Goal: Information Seeking & Learning: Learn about a topic

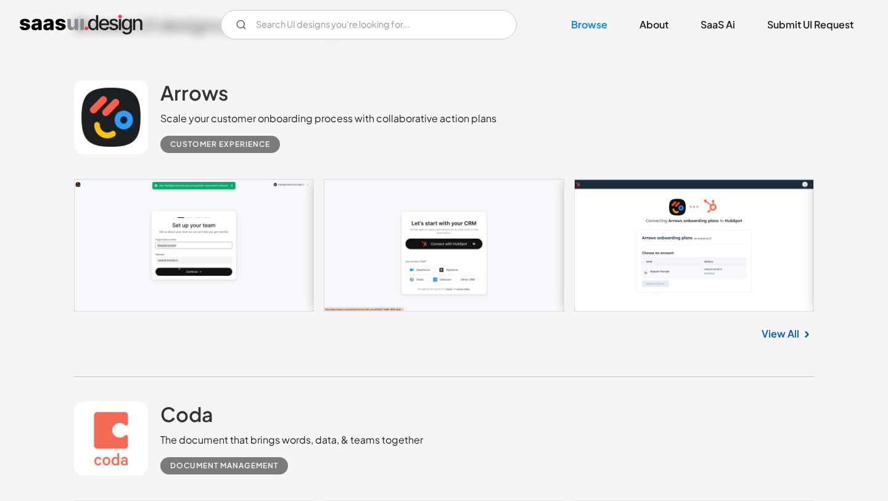
scroll to position [305, 0]
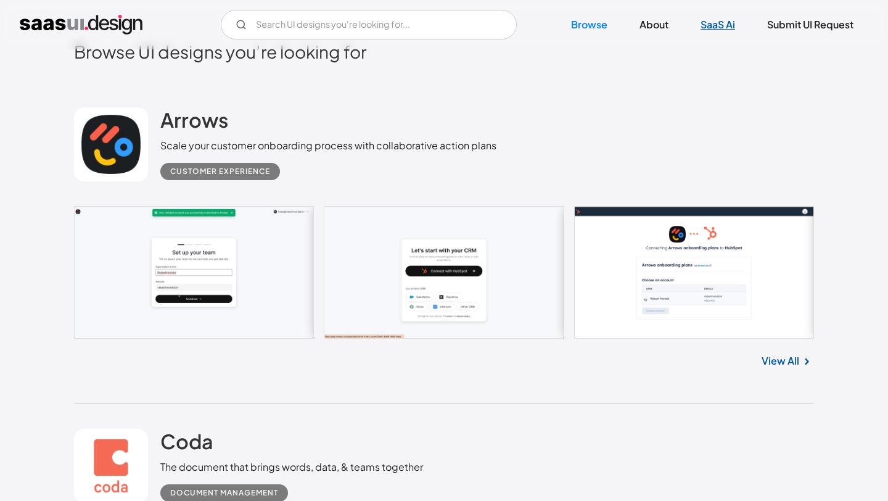
click at [701, 23] on link "SaaS Ai" at bounding box center [718, 24] width 64 height 27
click at [396, 81] on div "Browse UI designs you’re looking for" at bounding box center [444, 62] width 740 height 42
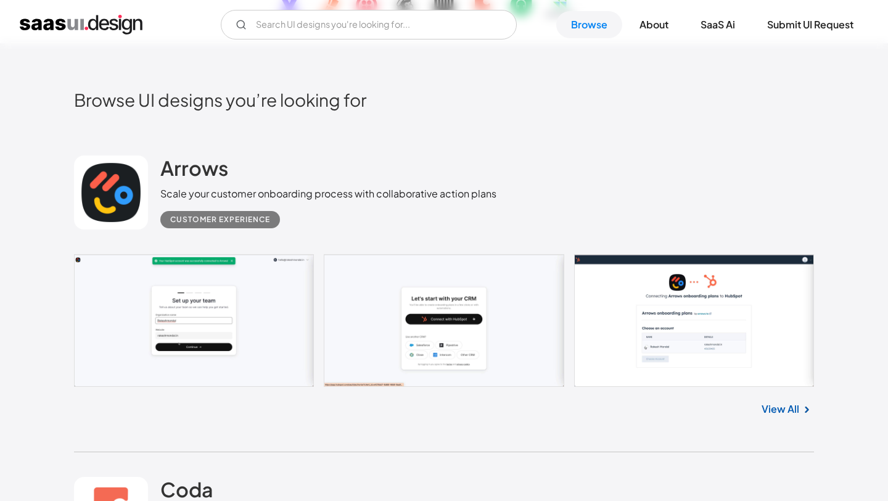
scroll to position [249, 0]
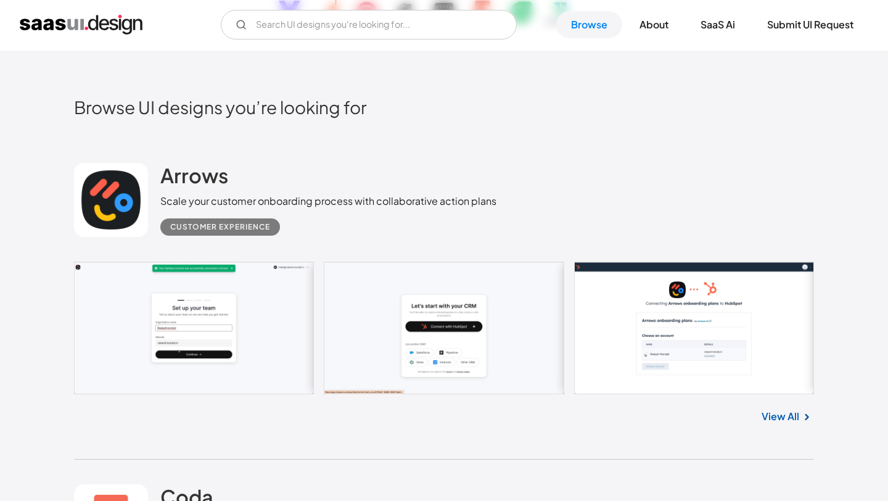
click at [692, 343] on link at bounding box center [444, 327] width 740 height 133
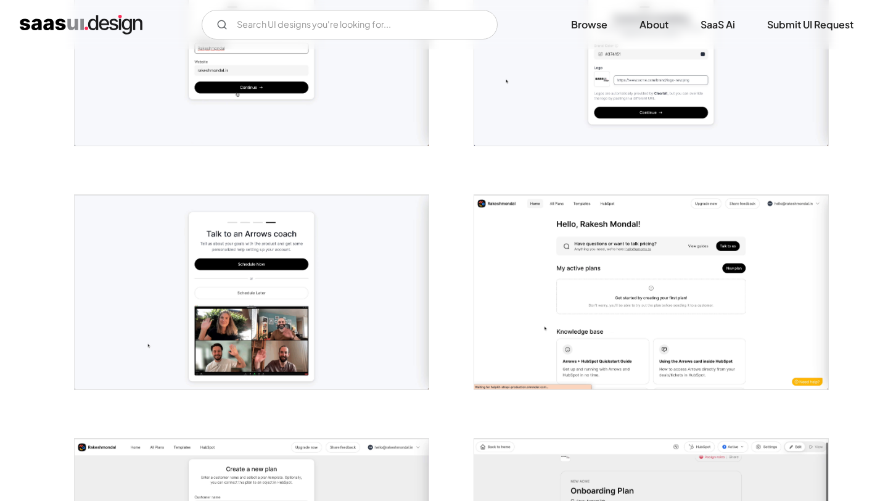
scroll to position [762, 0]
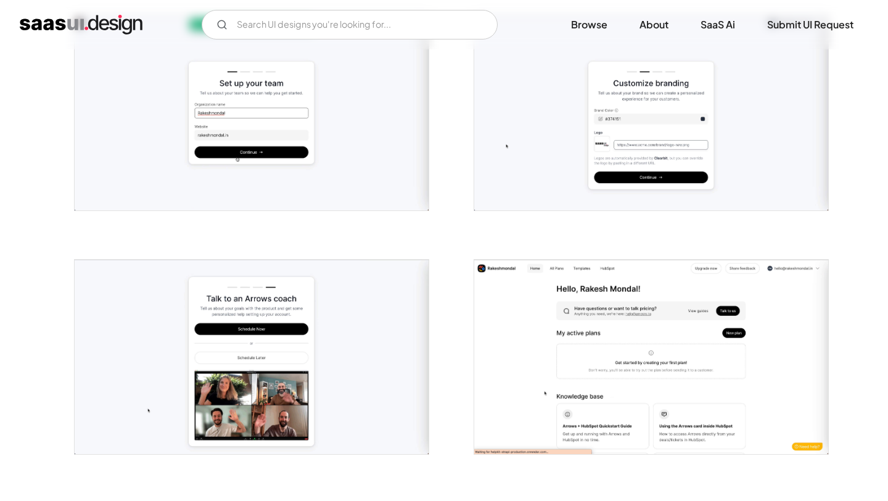
click at [607, 135] on img "open lightbox" at bounding box center [651, 112] width 354 height 195
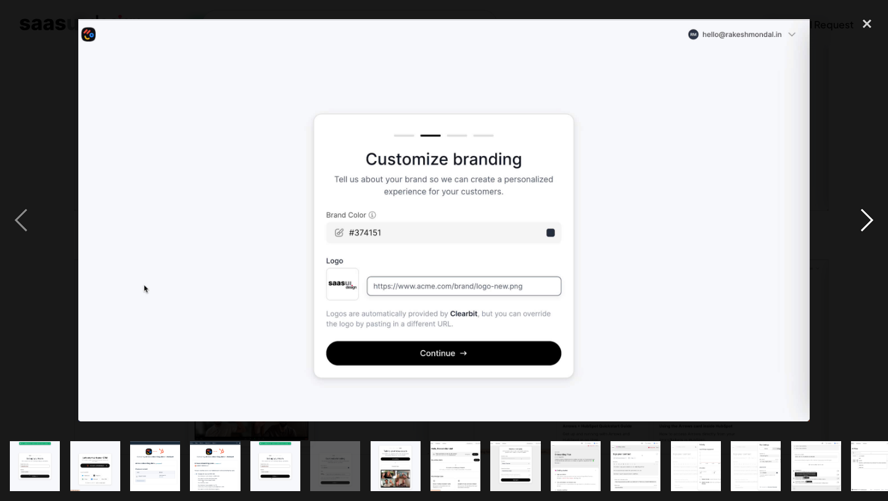
click at [868, 221] on div "next image" at bounding box center [867, 220] width 42 height 421
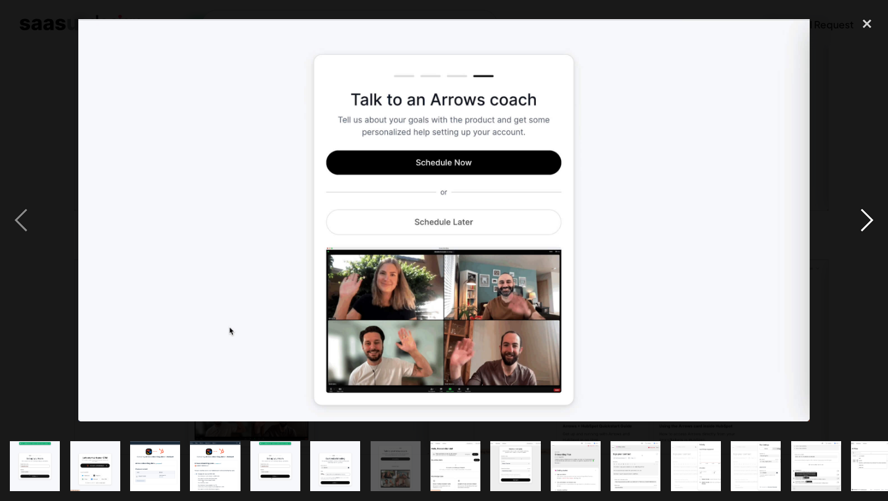
click at [868, 221] on div "next image" at bounding box center [867, 220] width 42 height 421
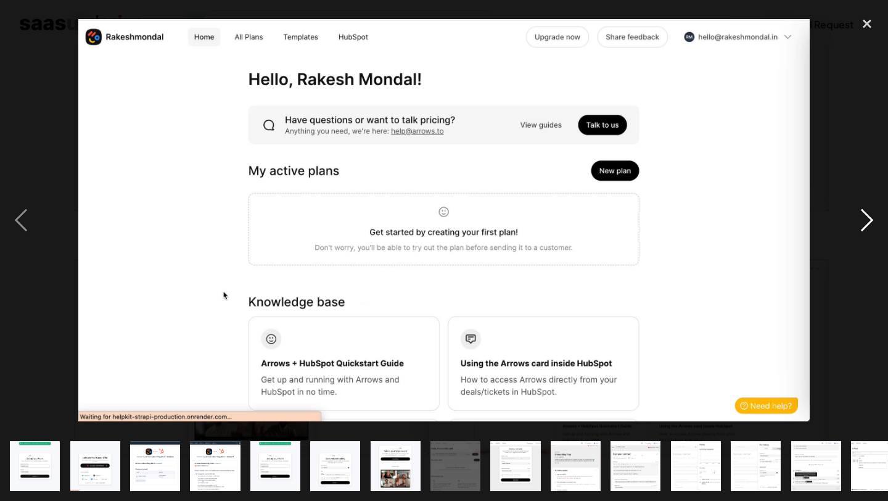
click at [868, 221] on div "next image" at bounding box center [867, 220] width 42 height 421
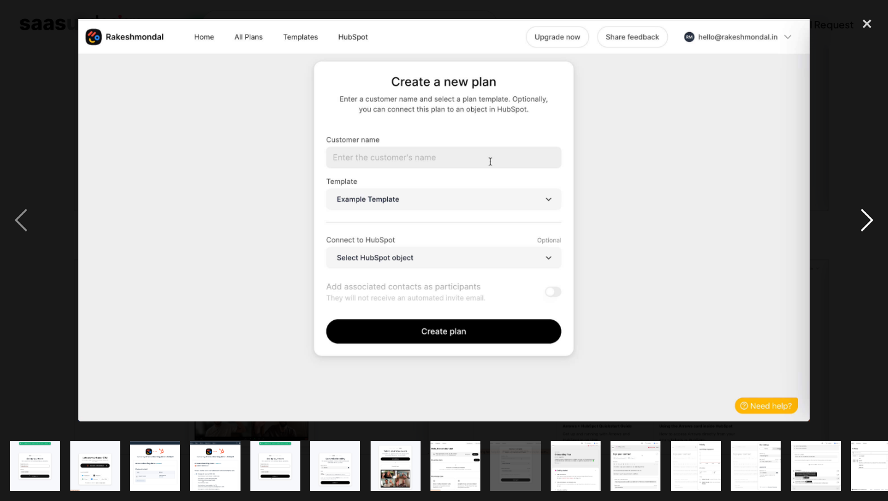
click at [868, 221] on div "next image" at bounding box center [867, 220] width 42 height 421
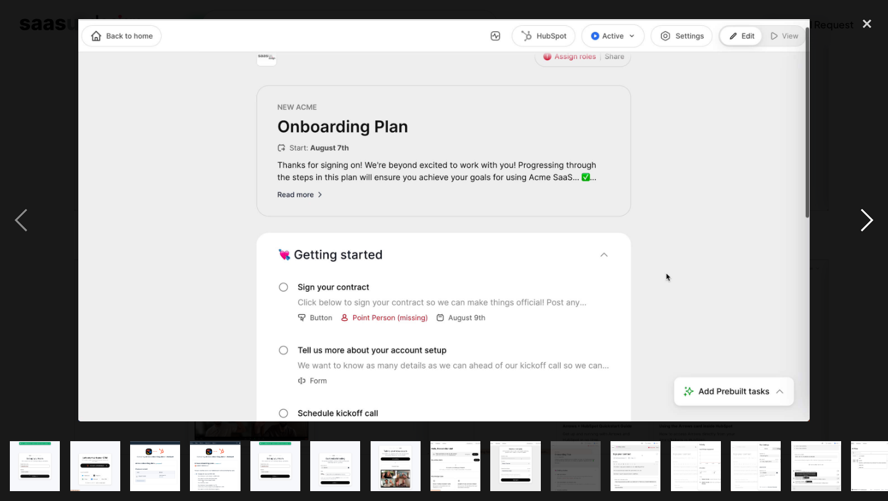
click at [868, 221] on div "next image" at bounding box center [867, 220] width 42 height 421
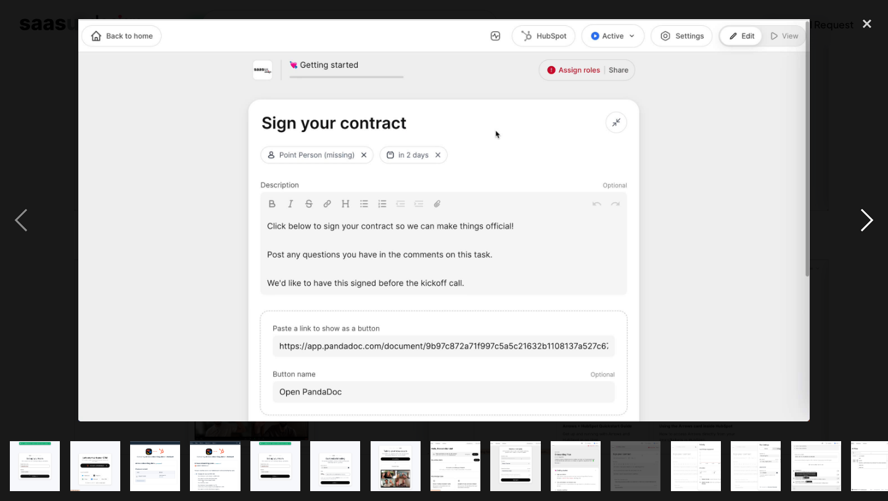
click at [868, 221] on div "next image" at bounding box center [867, 220] width 42 height 421
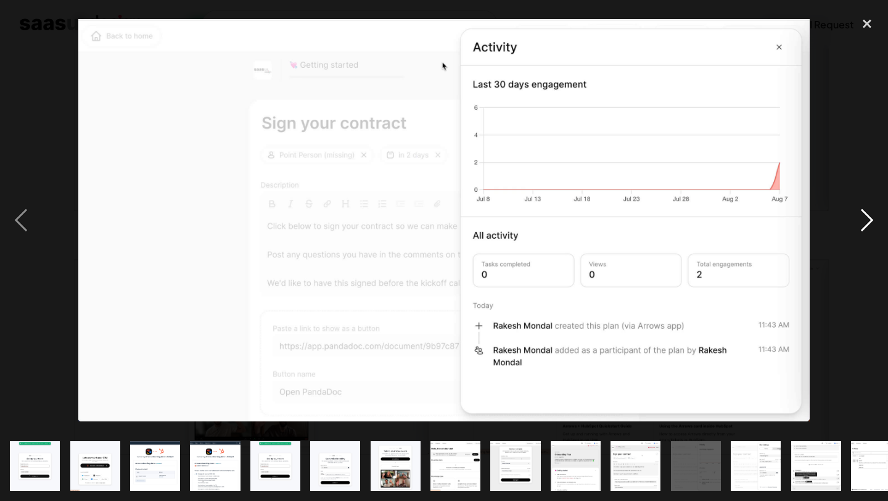
click at [868, 221] on div "next image" at bounding box center [867, 220] width 42 height 421
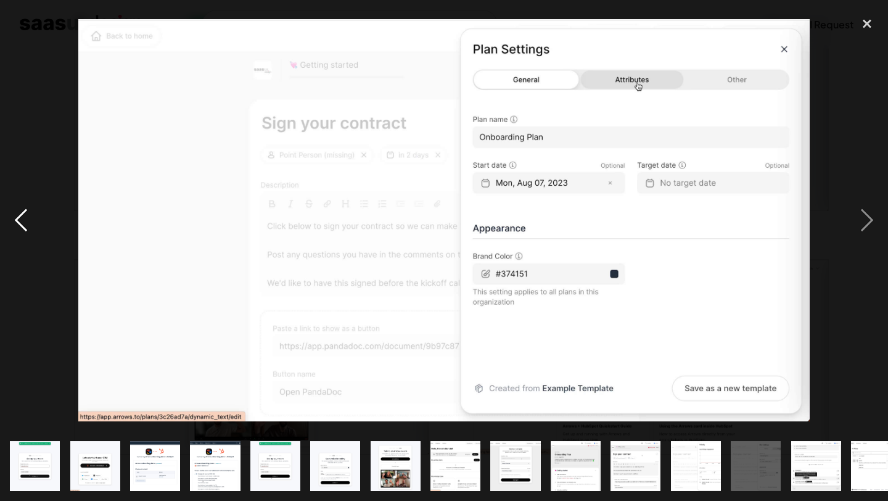
click at [24, 209] on div "previous image" at bounding box center [21, 220] width 42 height 421
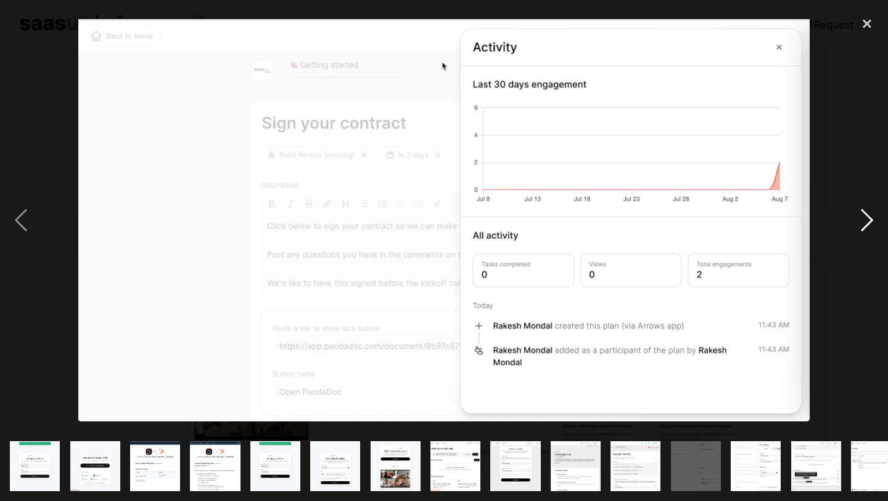
click at [865, 224] on div "next image" at bounding box center [867, 220] width 42 height 421
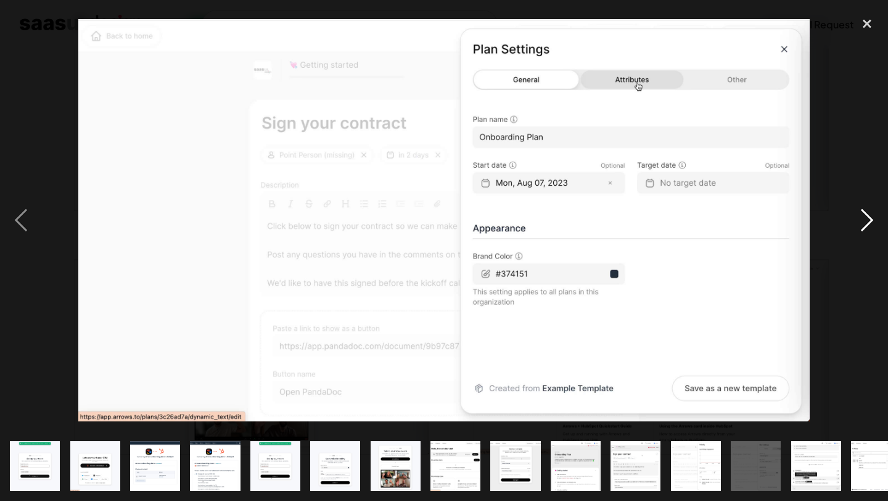
click at [865, 224] on div "next image" at bounding box center [867, 220] width 42 height 421
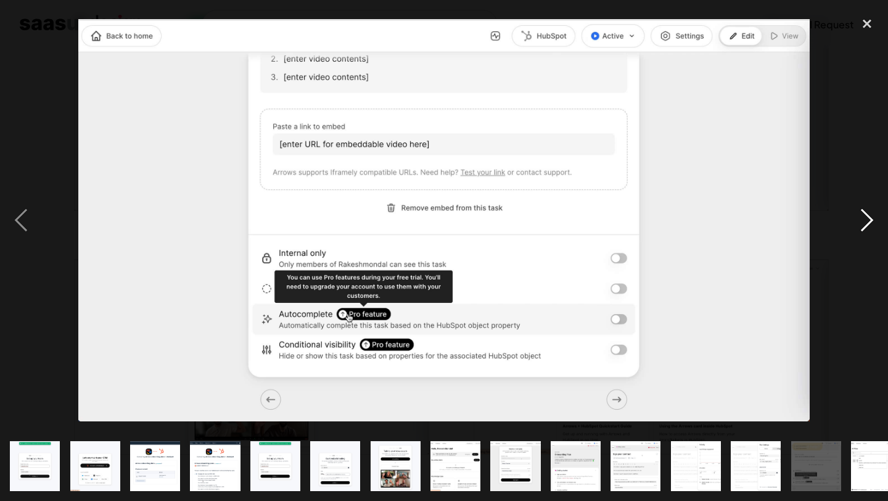
click at [865, 224] on div "next image" at bounding box center [867, 220] width 42 height 421
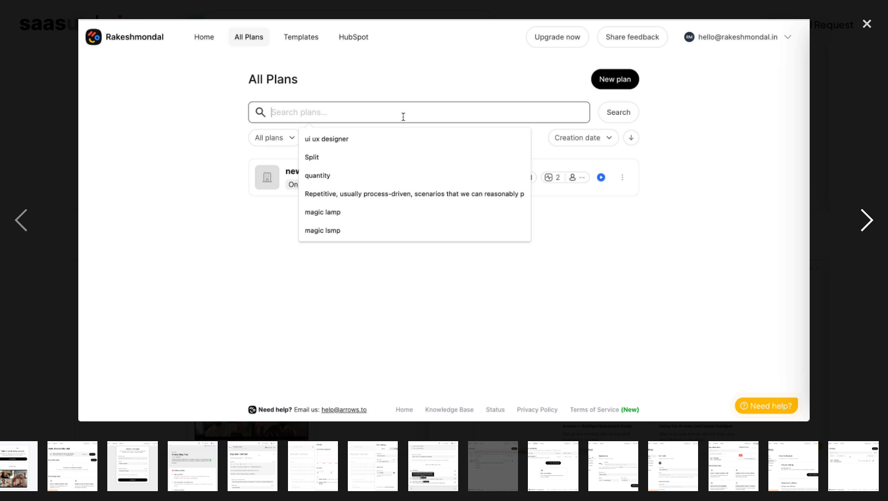
scroll to position [0, 384]
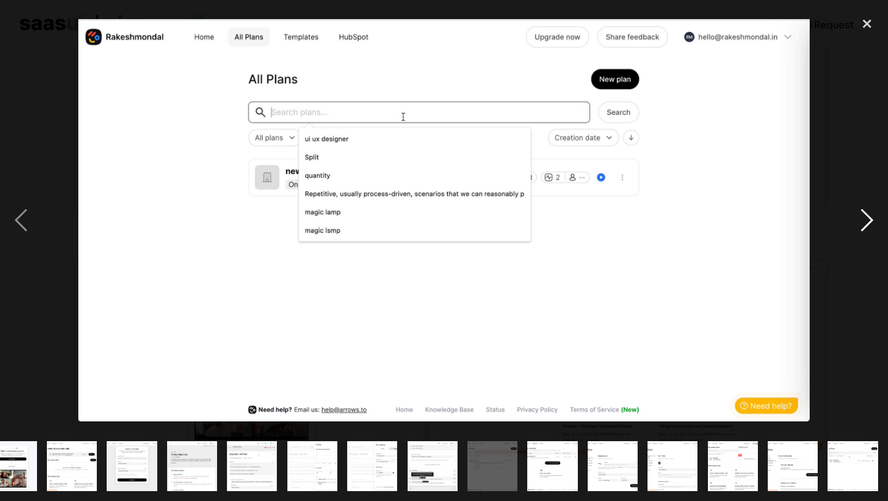
click at [865, 224] on div "next image" at bounding box center [867, 220] width 42 height 421
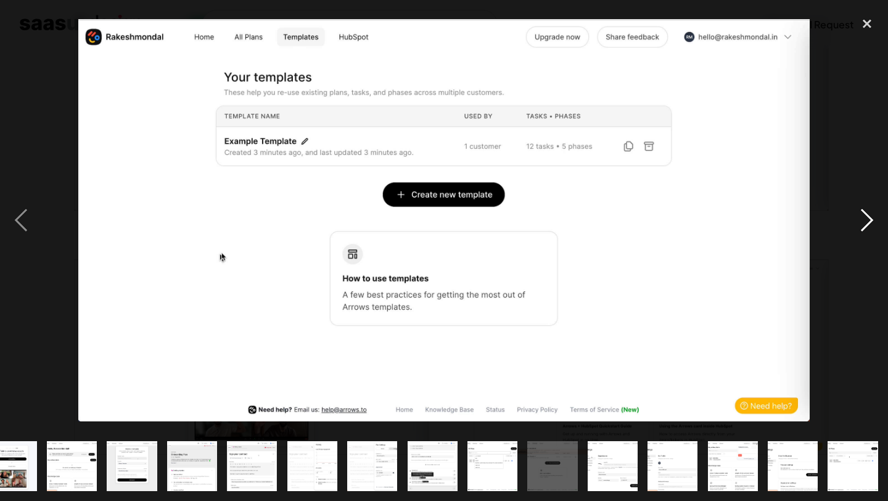
click at [865, 224] on div "next image" at bounding box center [867, 220] width 42 height 421
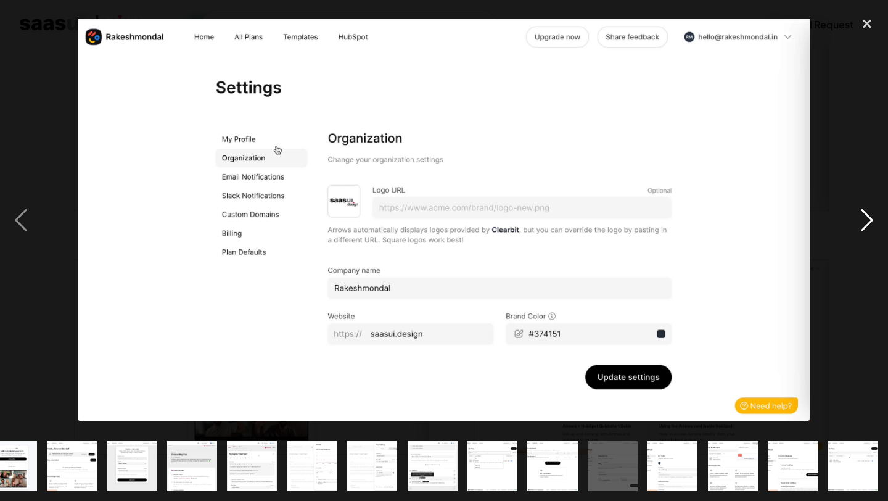
click at [865, 224] on div "next image" at bounding box center [867, 220] width 42 height 421
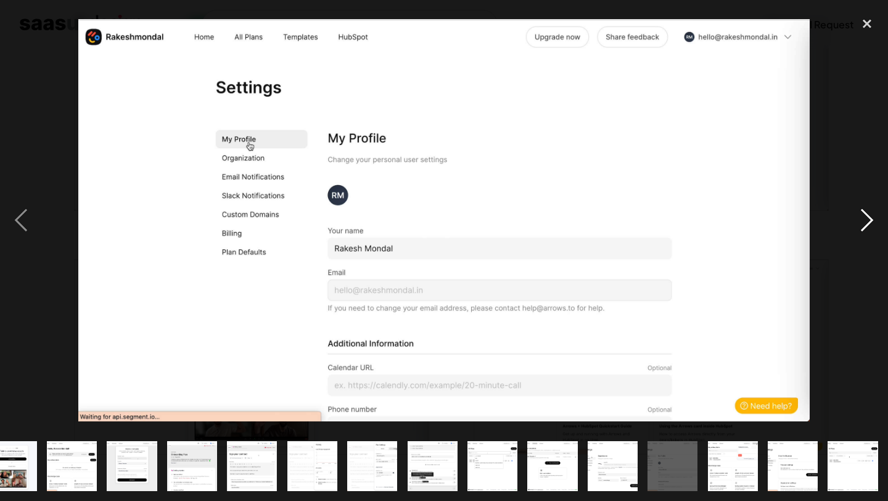
click at [865, 224] on div "next image" at bounding box center [867, 220] width 42 height 421
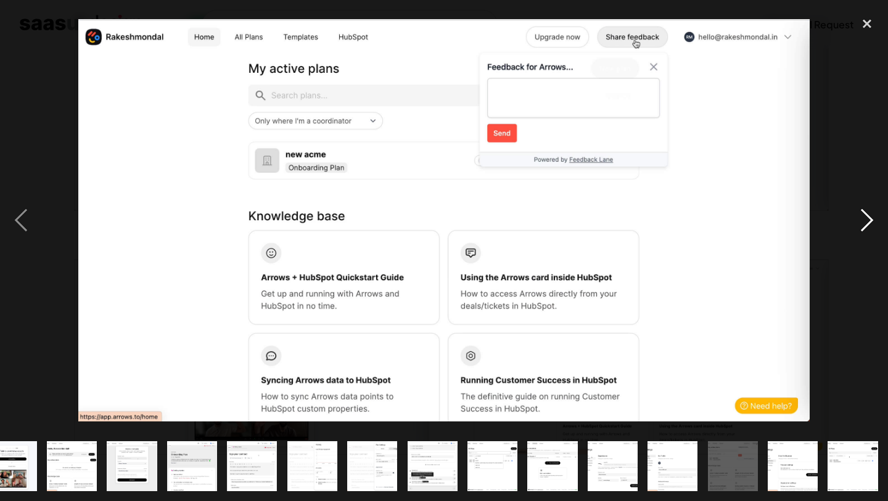
click at [865, 224] on div "next image" at bounding box center [867, 220] width 42 height 421
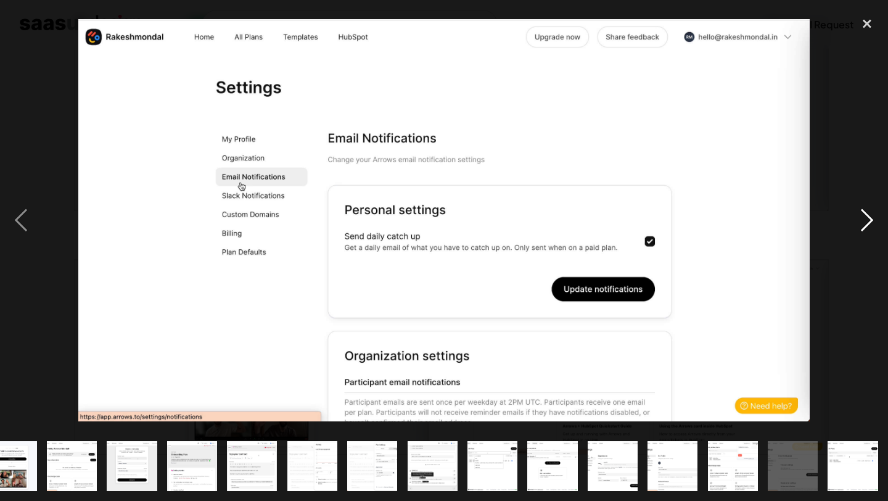
click at [865, 224] on div "next image" at bounding box center [867, 220] width 42 height 421
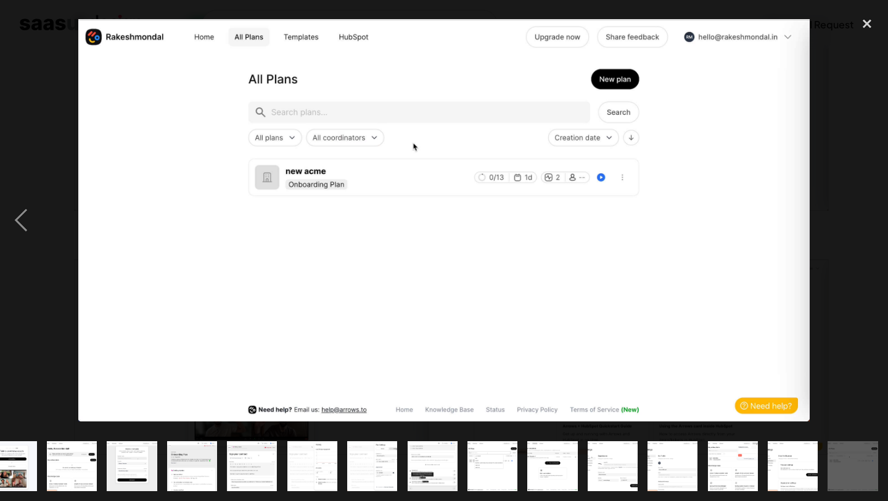
click at [865, 224] on div "next image" at bounding box center [867, 220] width 42 height 421
click at [867, 19] on div "close lightbox" at bounding box center [867, 23] width 42 height 27
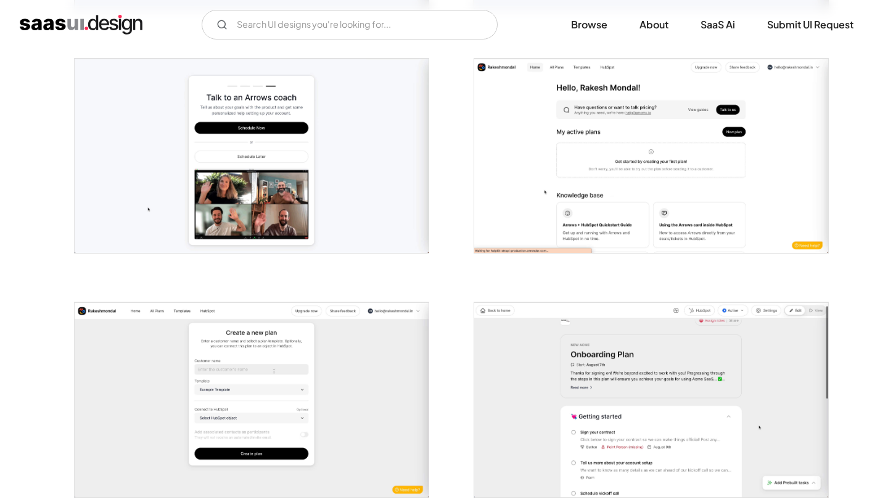
scroll to position [1040, 0]
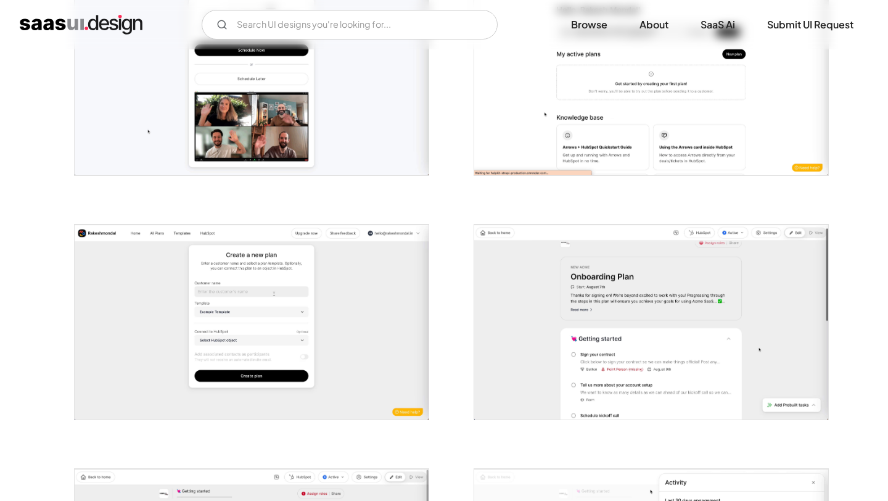
click at [51, 30] on img "home" at bounding box center [81, 25] width 123 height 20
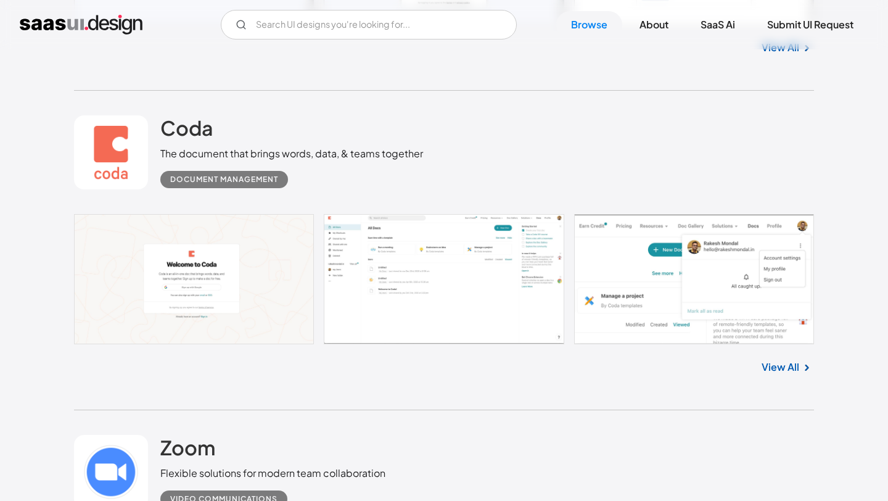
scroll to position [619, 0]
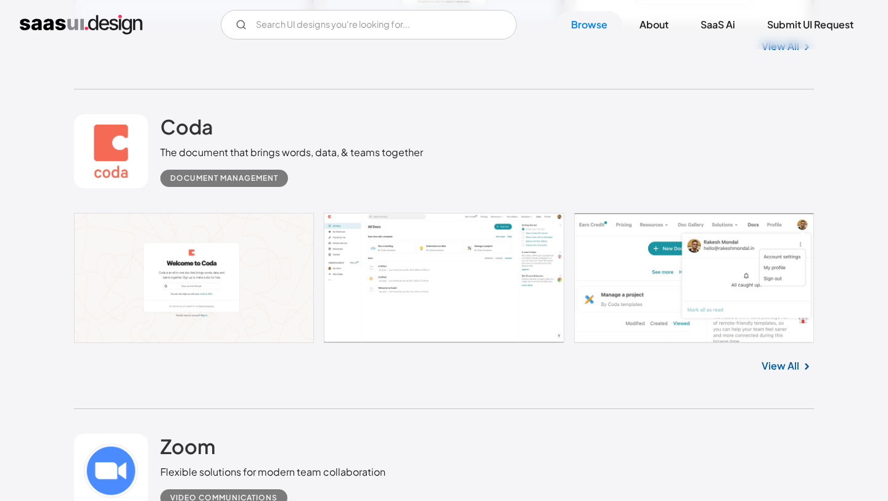
click at [189, 51] on div "View All" at bounding box center [444, 44] width 740 height 41
click at [205, 44] on div "V7 Labs Gen AI Application Design Best-in-class data labeling tool. GenAI Close…" at bounding box center [444, 24] width 888 height 49
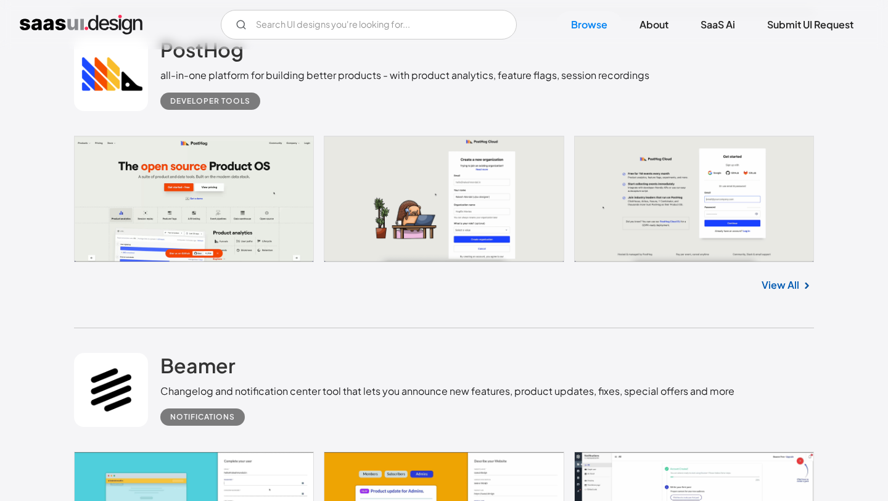
scroll to position [1648, 0]
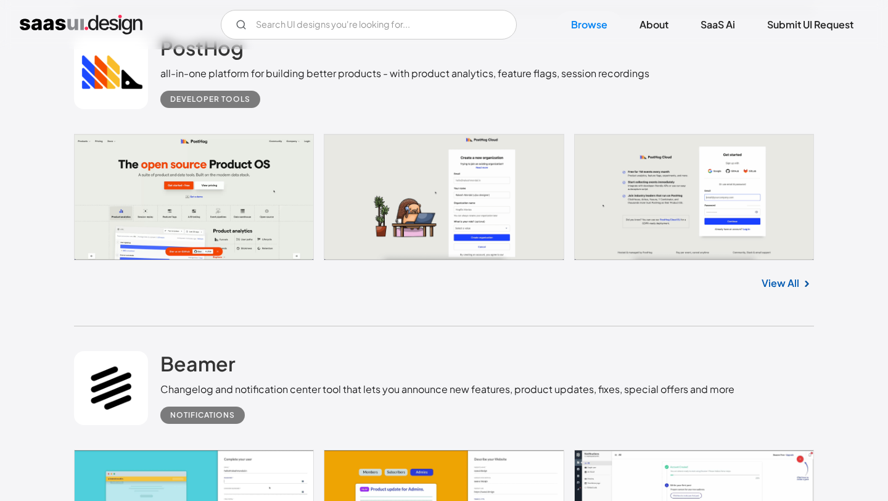
click at [641, 233] on link at bounding box center [444, 197] width 740 height 126
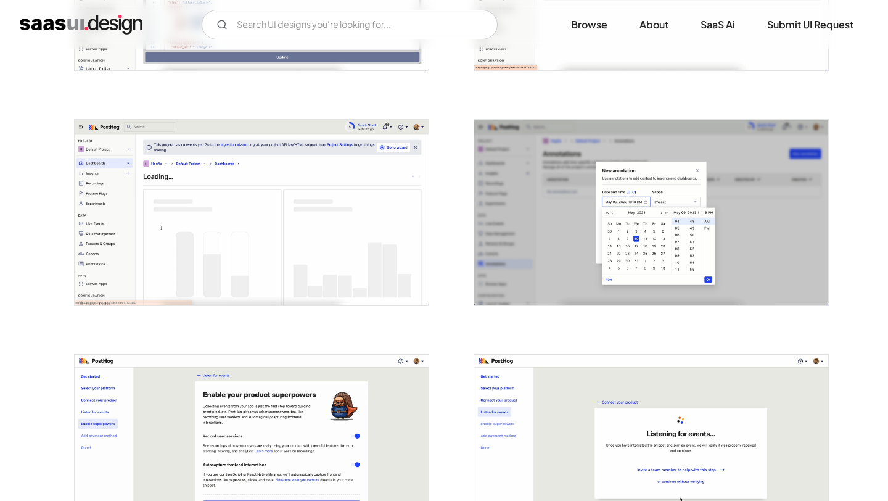
scroll to position [876, 0]
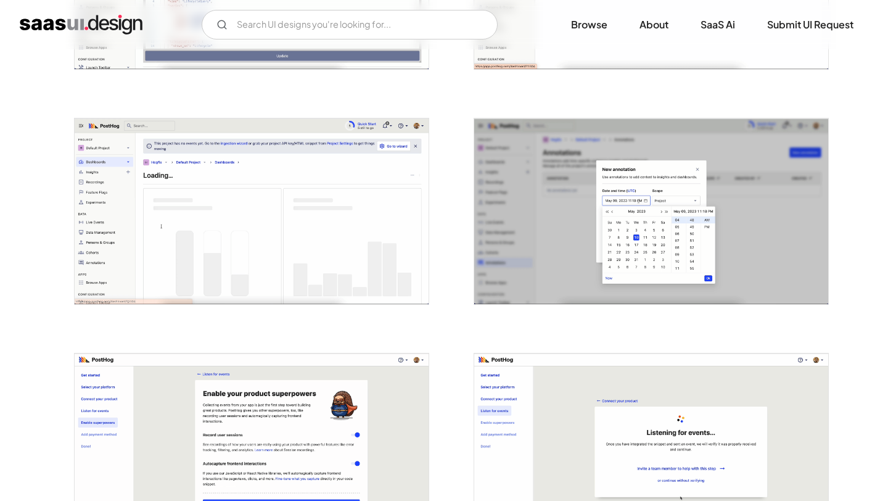
click at [334, 254] on img "open lightbox" at bounding box center [252, 211] width 354 height 186
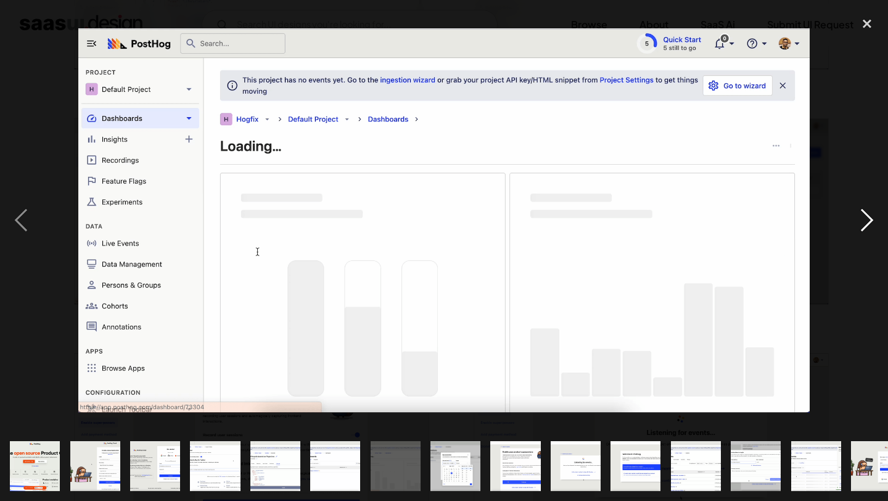
click at [870, 224] on div "next image" at bounding box center [867, 220] width 42 height 421
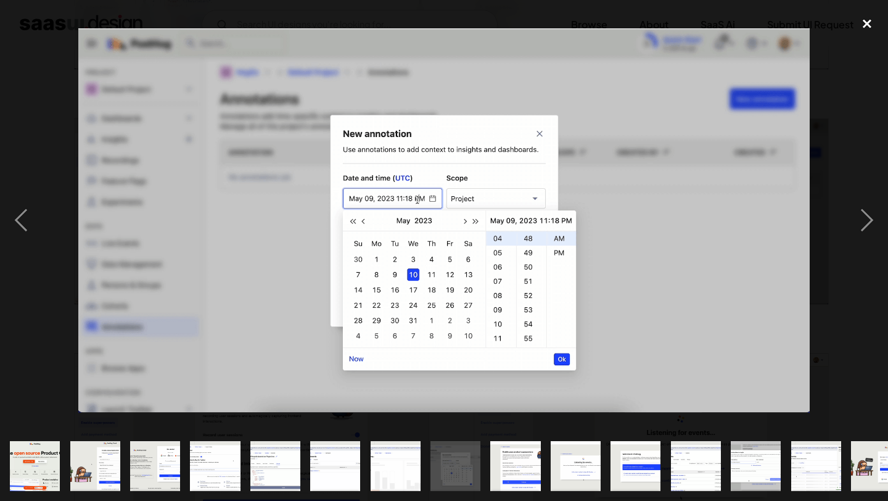
click at [870, 15] on div "close lightbox" at bounding box center [867, 23] width 42 height 27
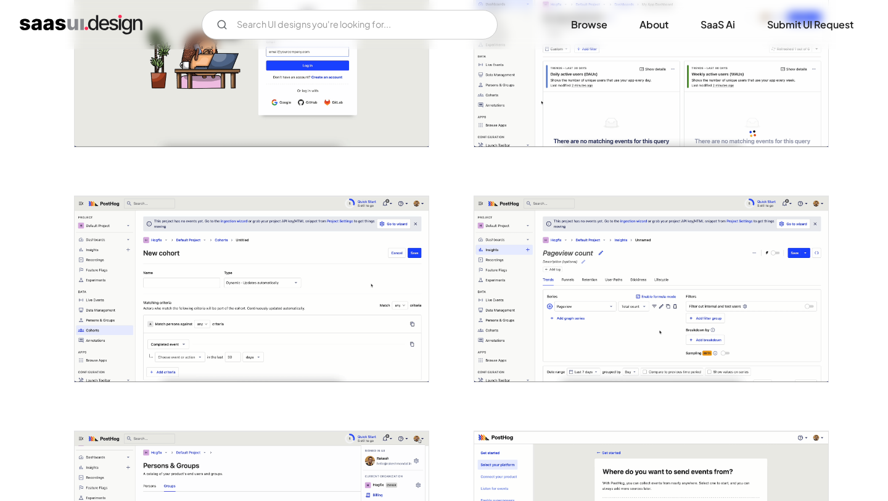
scroll to position [1991, 0]
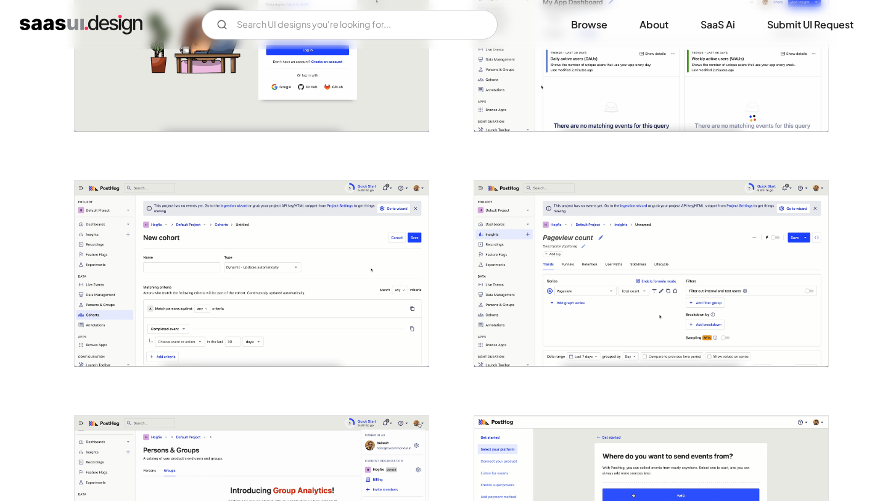
click at [60, 29] on img "home" at bounding box center [81, 25] width 123 height 20
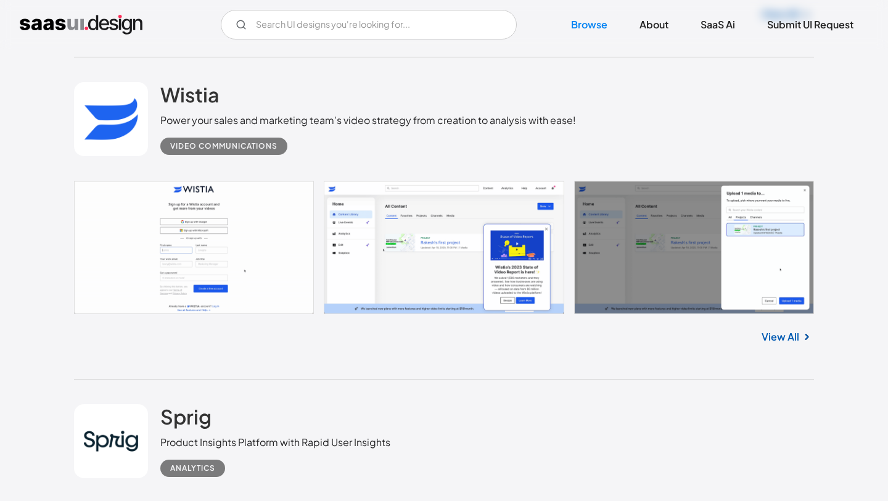
scroll to position [2559, 0]
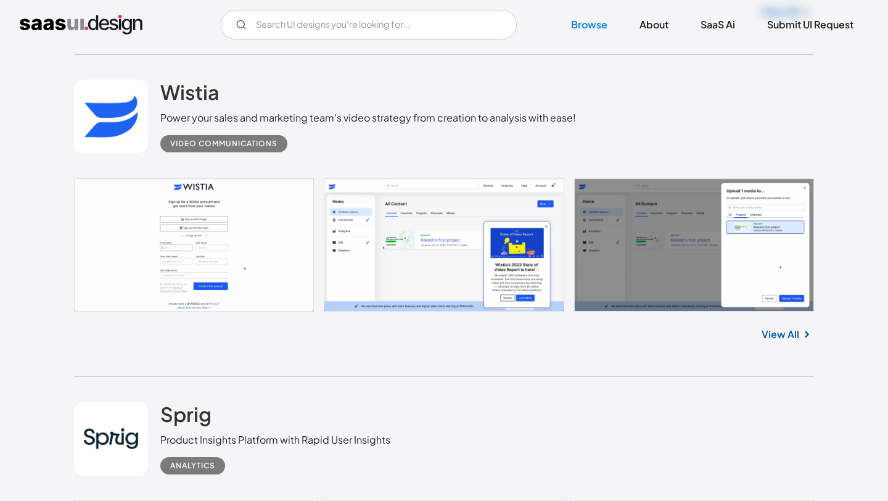
click at [408, 239] on link at bounding box center [444, 244] width 740 height 133
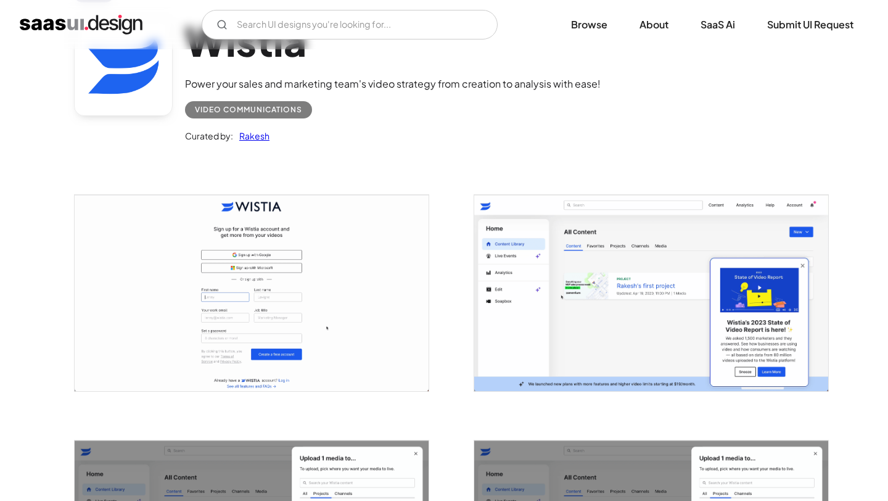
scroll to position [125, 0]
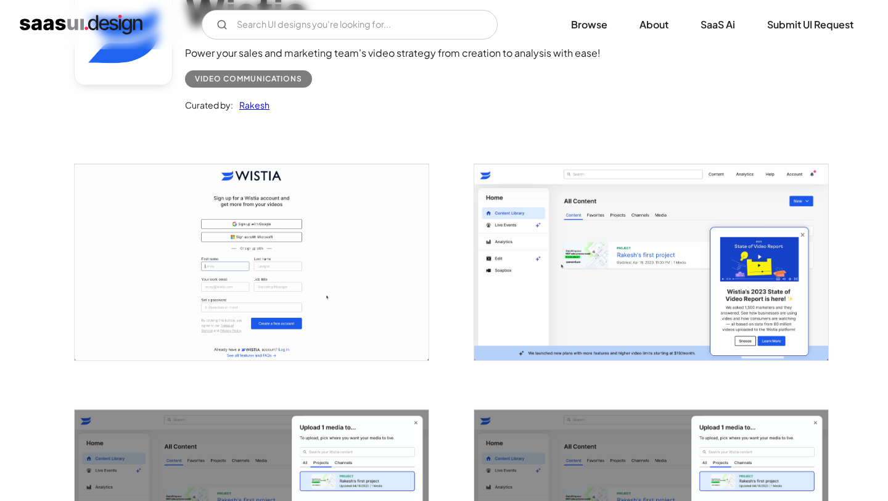
click at [638, 244] on img "open lightbox" at bounding box center [651, 261] width 354 height 195
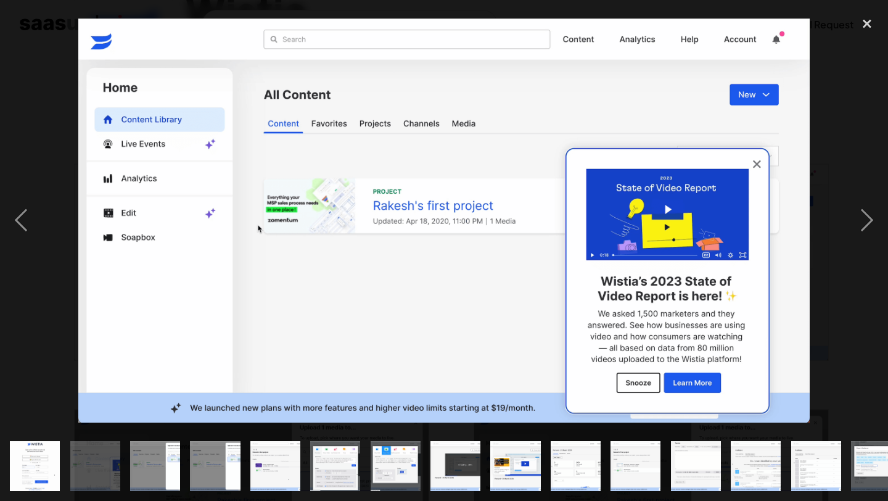
click at [638, 244] on img at bounding box center [443, 221] width 731 height 404
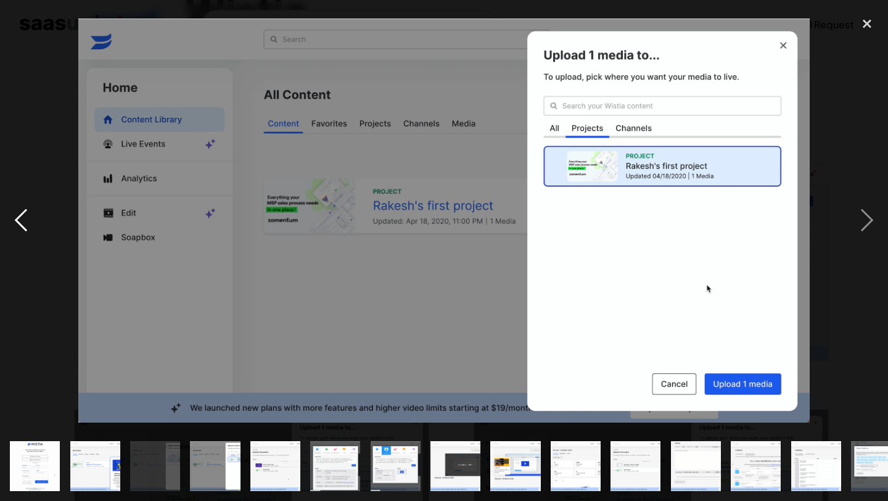
click at [22, 231] on div "previous image" at bounding box center [21, 220] width 42 height 421
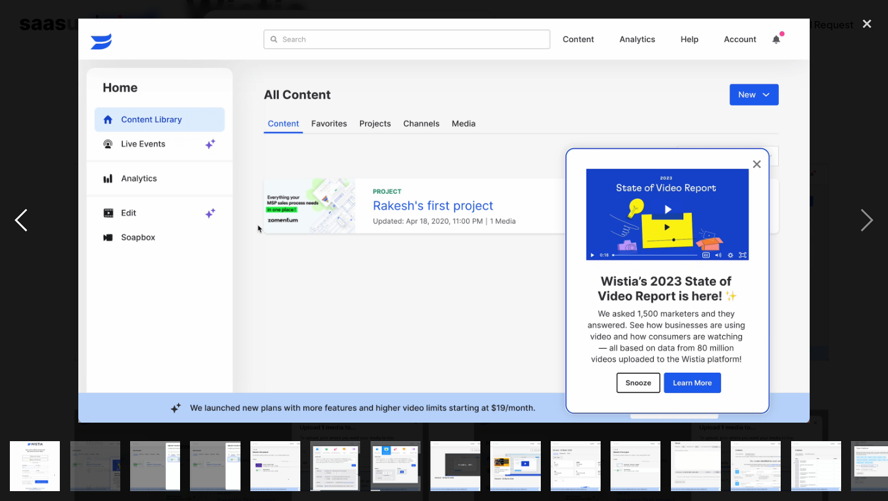
click at [30, 290] on div "previous image" at bounding box center [21, 220] width 42 height 421
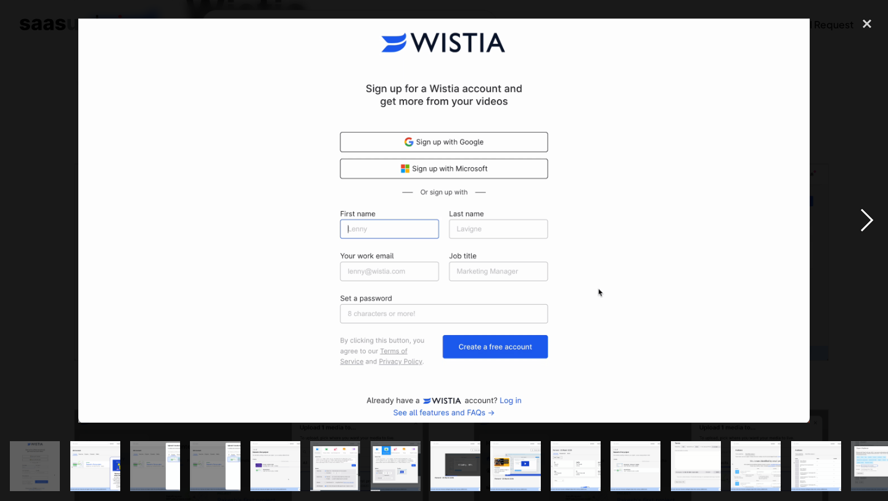
click at [881, 214] on div "next image" at bounding box center [867, 220] width 42 height 421
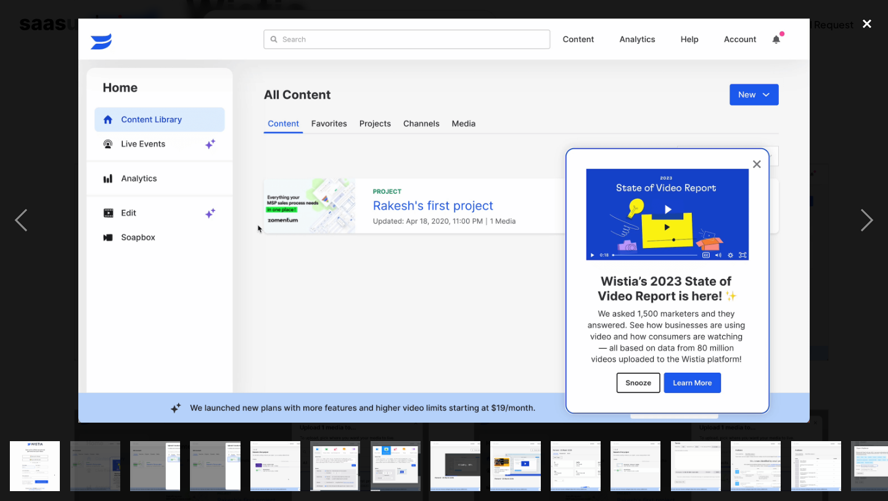
click at [868, 36] on div "close lightbox" at bounding box center [867, 23] width 42 height 27
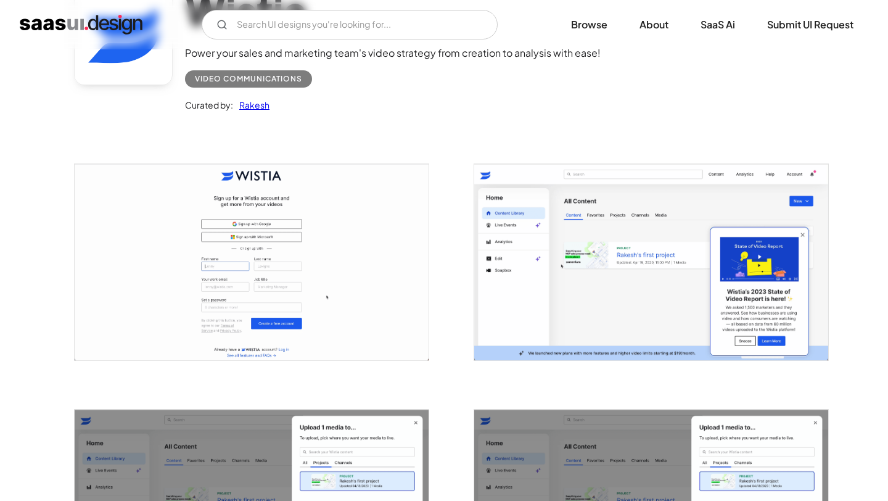
click at [100, 31] on img "home" at bounding box center [81, 25] width 123 height 20
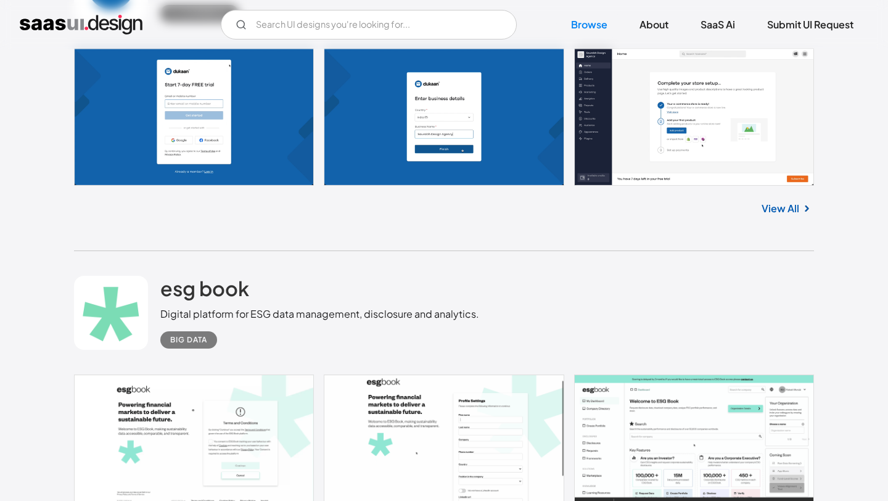
scroll to position [3676, 0]
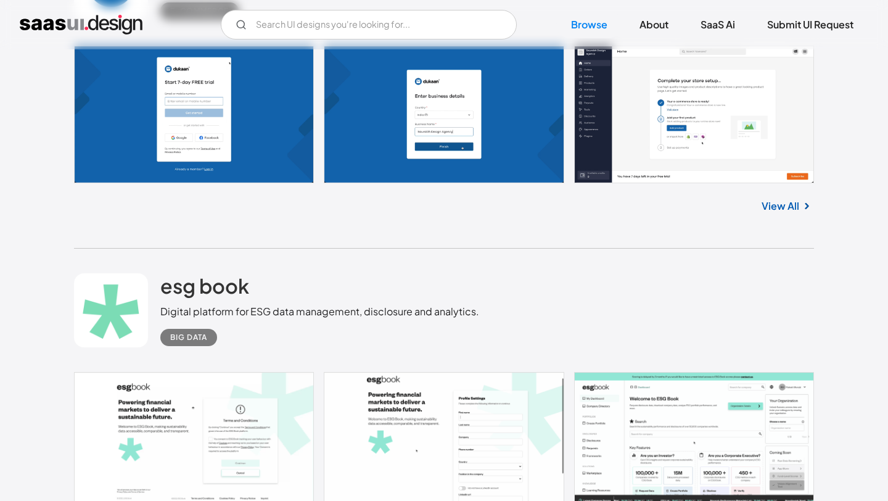
click at [768, 208] on link "View All" at bounding box center [781, 206] width 38 height 15
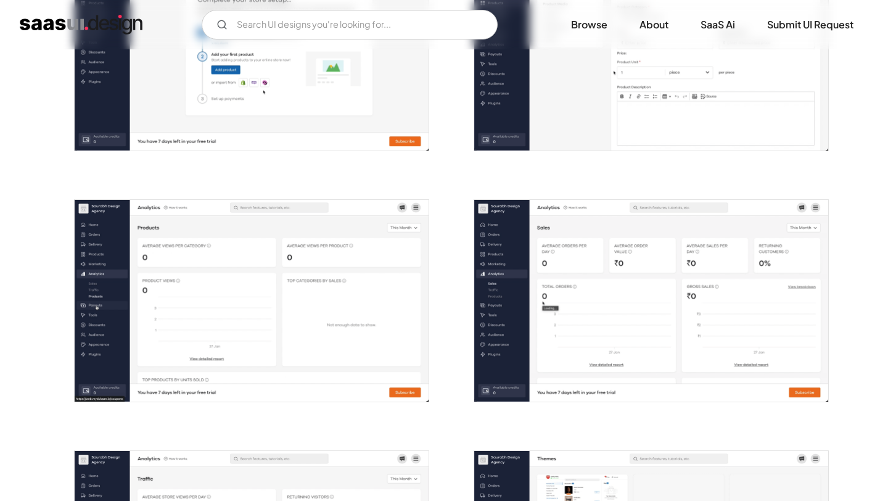
scroll to position [615, 0]
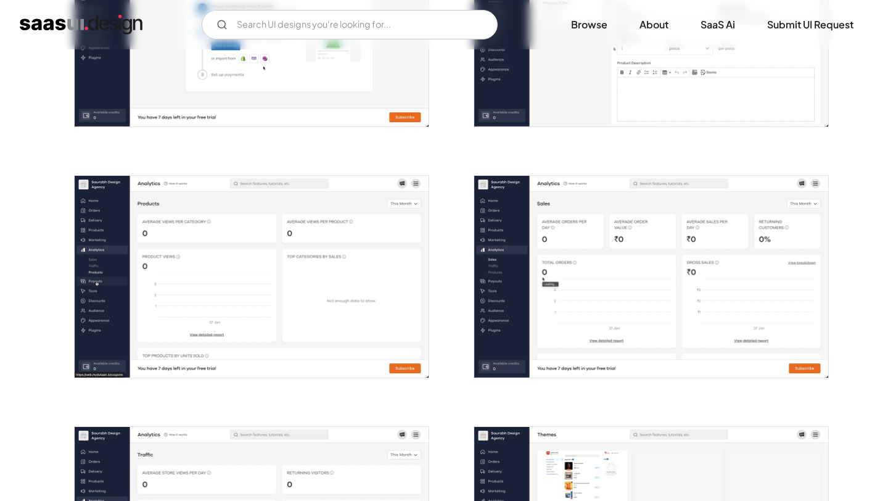
click at [331, 197] on img "open lightbox" at bounding box center [252, 277] width 354 height 202
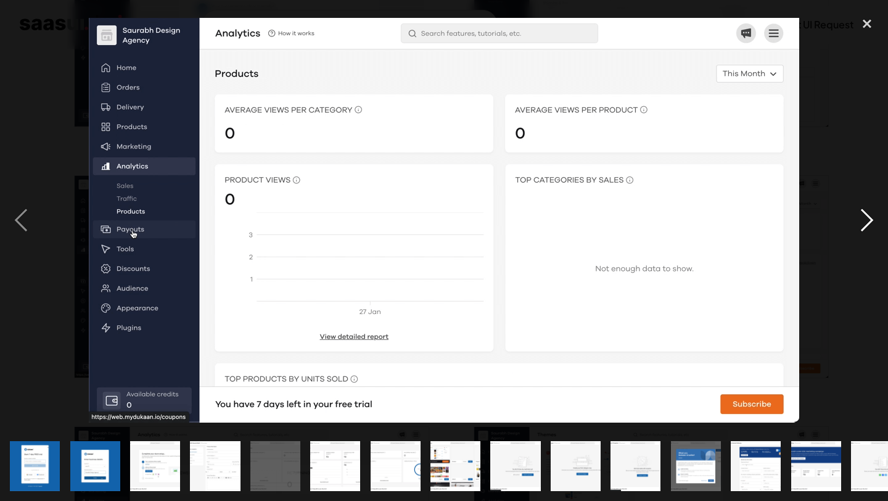
click at [871, 218] on div "next image" at bounding box center [867, 220] width 42 height 421
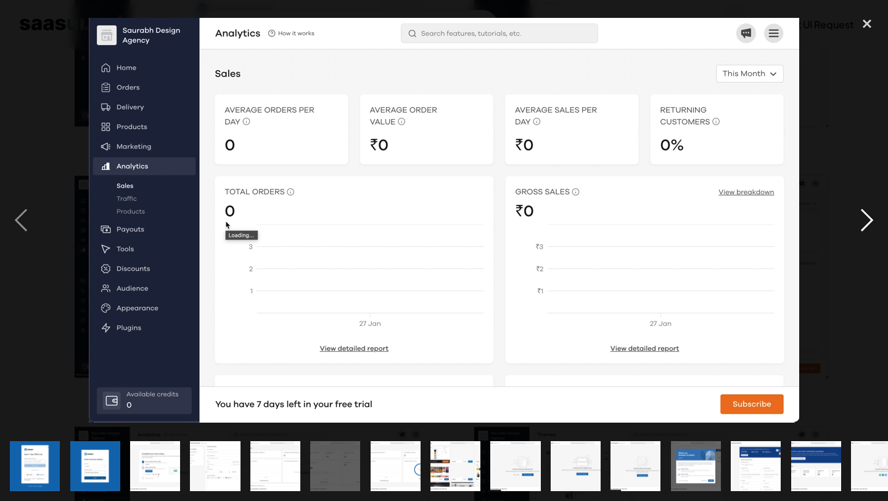
click at [871, 218] on div "next image" at bounding box center [867, 220] width 42 height 421
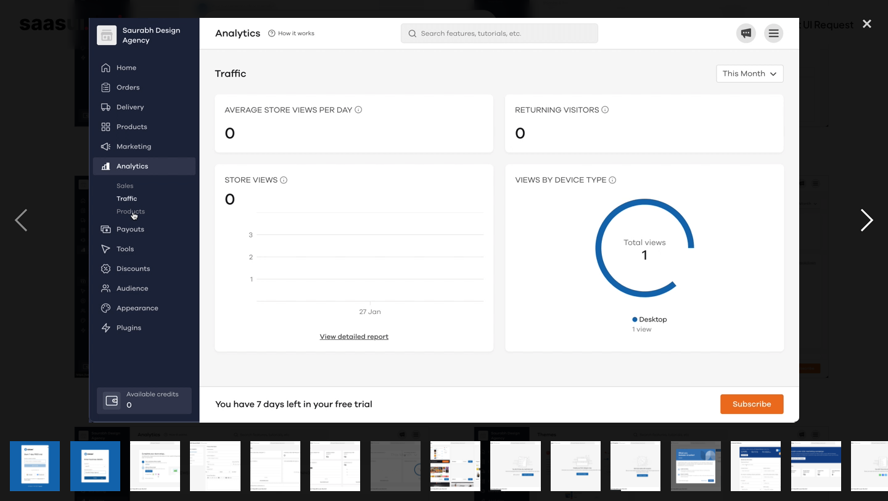
click at [871, 218] on div "next image" at bounding box center [867, 220] width 42 height 421
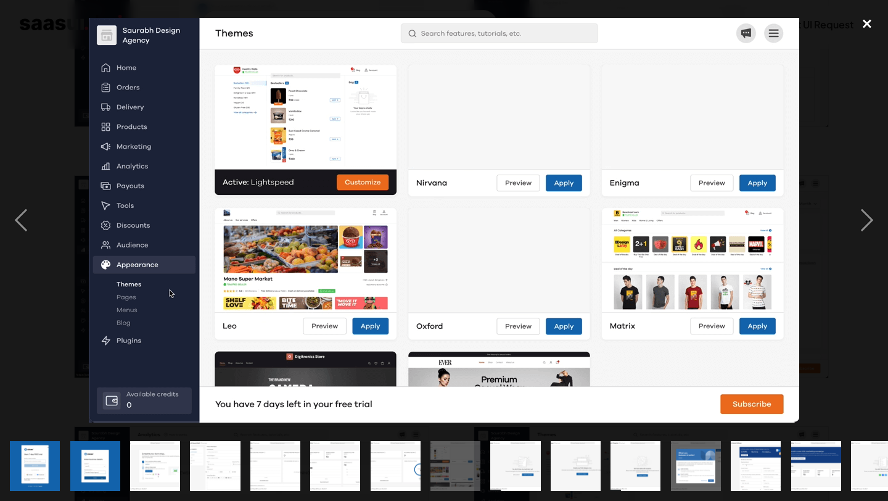
click at [862, 27] on div "close lightbox" at bounding box center [867, 23] width 42 height 27
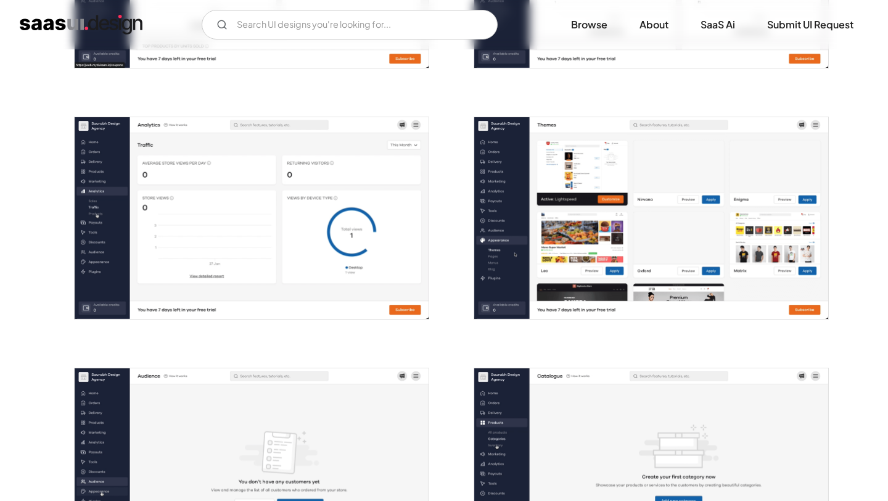
scroll to position [978, 0]
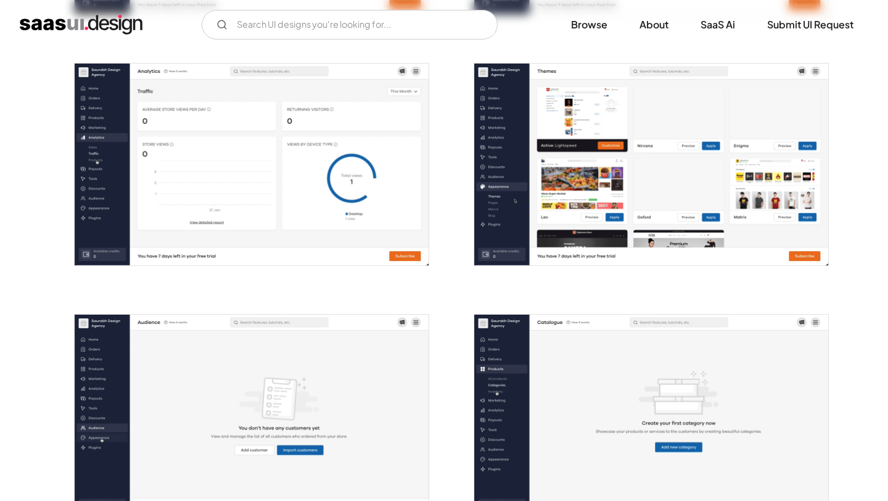
click at [81, 27] on img "home" at bounding box center [81, 25] width 123 height 20
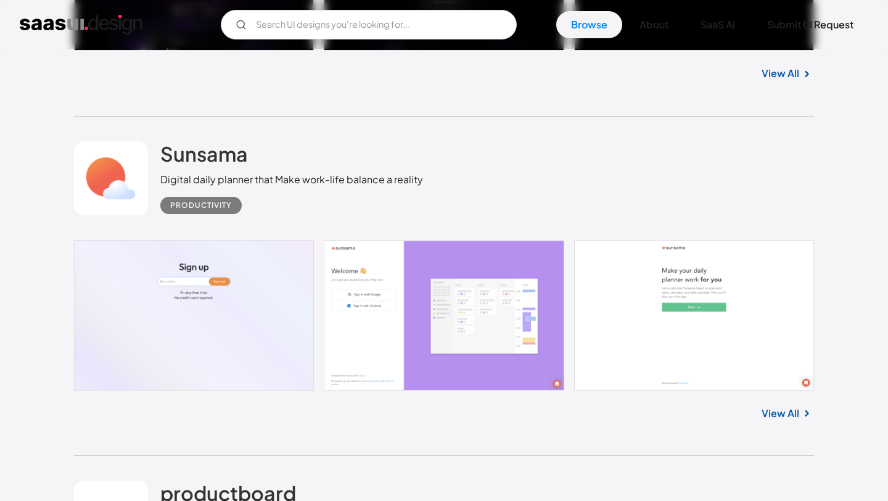
scroll to position [6118, 0]
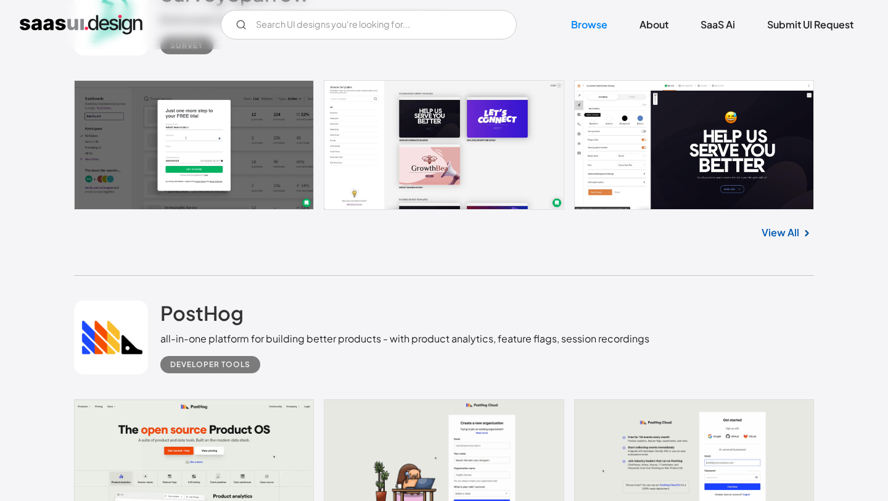
scroll to position [1400, 0]
